Goal: Navigation & Orientation: Go to known website

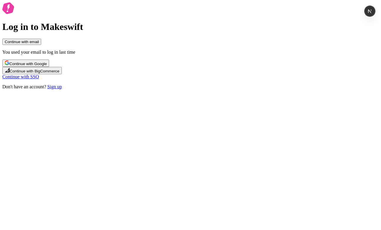
click at [39, 44] on span "Continue with email" at bounding box center [22, 42] width 34 height 4
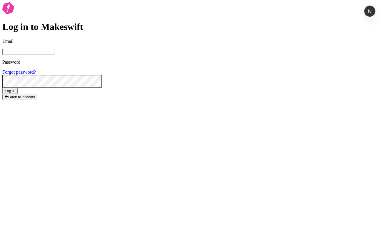
click at [98, 9] on span at bounding box center [96, 6] width 5 height 5
click at [54, 55] on input "Email" at bounding box center [28, 52] width 52 height 6
type input "sasha+local2@makeswift.com"
click at [15, 93] on span "Log in" at bounding box center [10, 91] width 11 height 4
